Goal: Information Seeking & Learning: Find specific fact

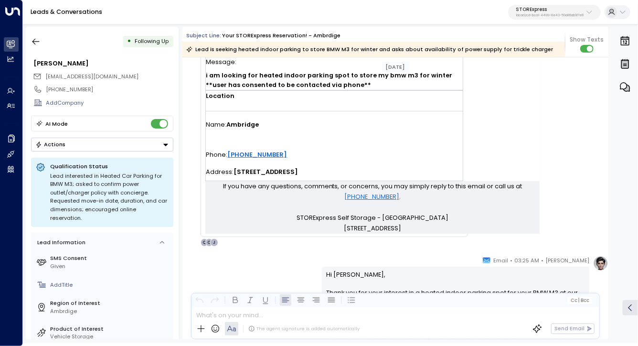
scroll to position [416, 0]
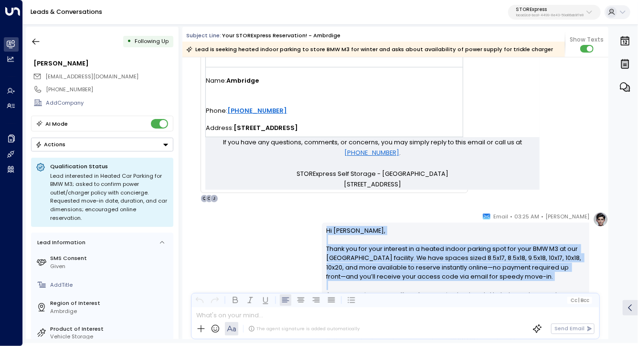
drag, startPoint x: 294, startPoint y: 229, endPoint x: 288, endPoint y: 284, distance: 54.9
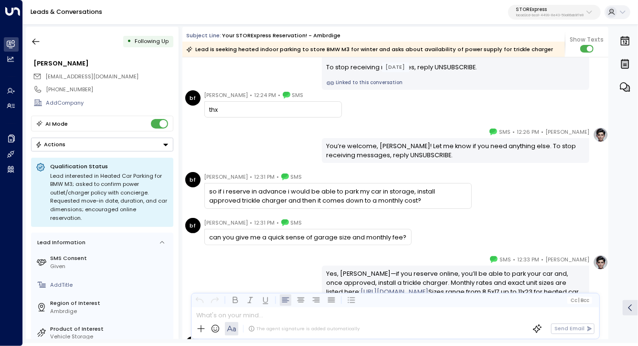
scroll to position [1305, 0]
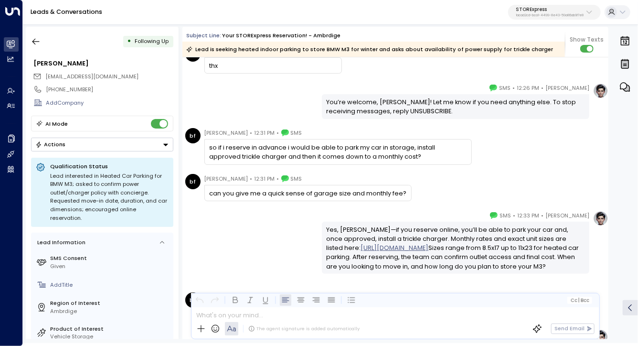
click at [260, 161] on div "so if i reserve in advance i would be able to park my car in storage, install a…" at bounding box center [337, 151] width 267 height 25
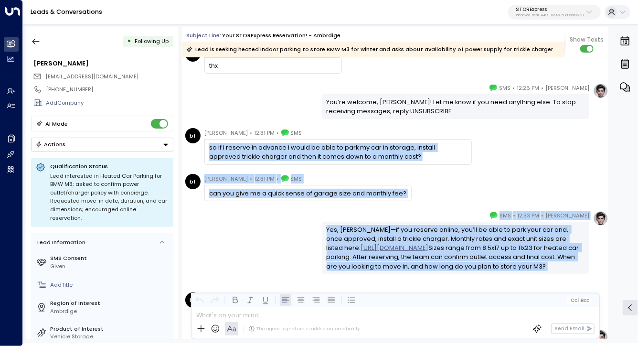
drag, startPoint x: 260, startPoint y: 161, endPoint x: 251, endPoint y: 222, distance: 61.4
click at [251, 221] on div "[PERSON_NAME] • 12:33 PM • SMS Yes, [PERSON_NAME]—if you reserve online, you’ll…" at bounding box center [395, 242] width 426 height 63
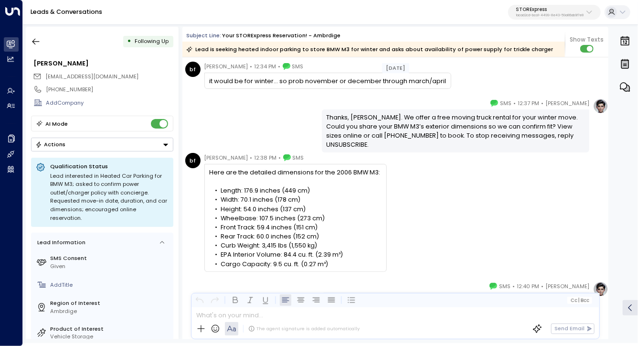
scroll to position [1538, 0]
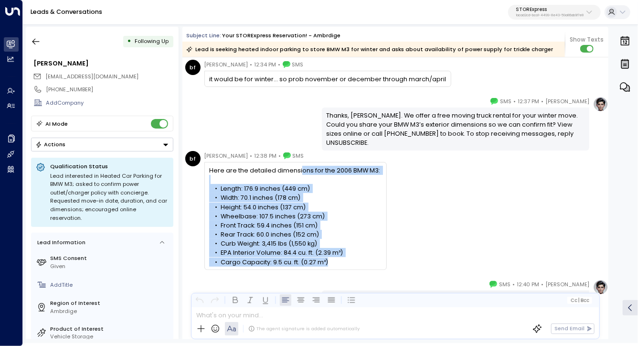
drag, startPoint x: 300, startPoint y: 171, endPoint x: 390, endPoint y: 260, distance: 127.0
click at [390, 260] on div "bf [PERSON_NAME] • 12:38 PM • SMS Here are the detailed dimensions for the 2006…" at bounding box center [396, 210] width 423 height 119
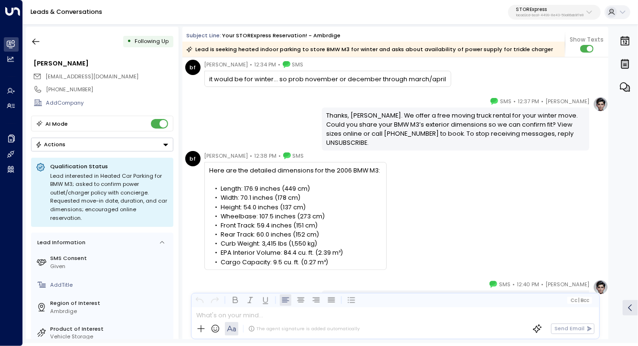
click at [390, 260] on div "bf [PERSON_NAME] • 12:38 PM • SMS Here are the detailed dimensions for the 2006…" at bounding box center [396, 210] width 423 height 119
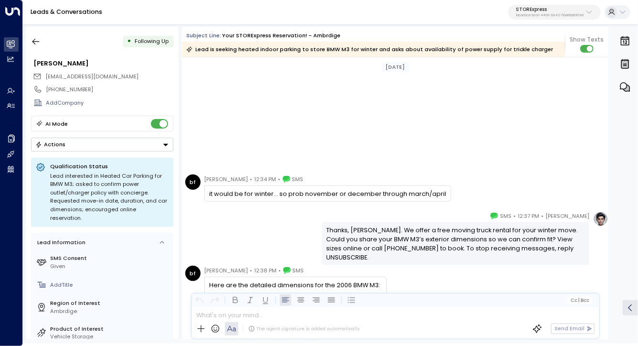
scroll to position [1708, 0]
